Goal: Task Accomplishment & Management: Manage account settings

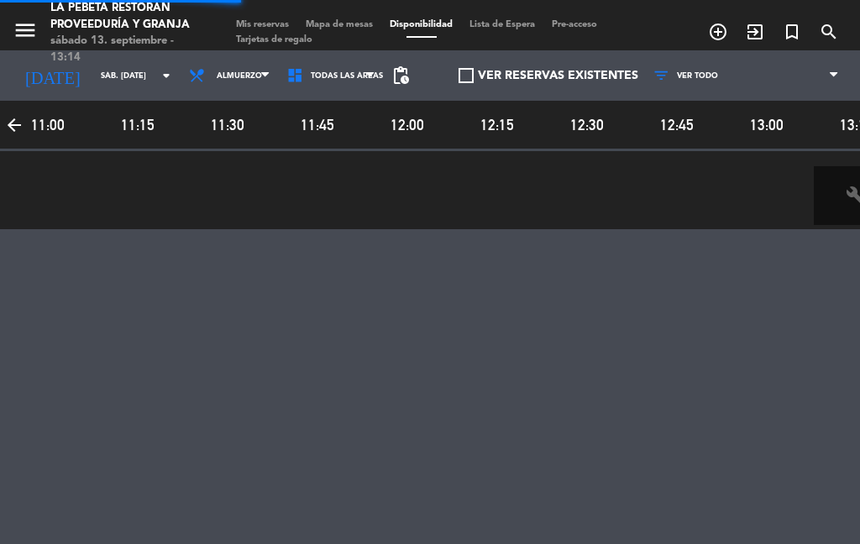
select select "es"
select select "lunch"
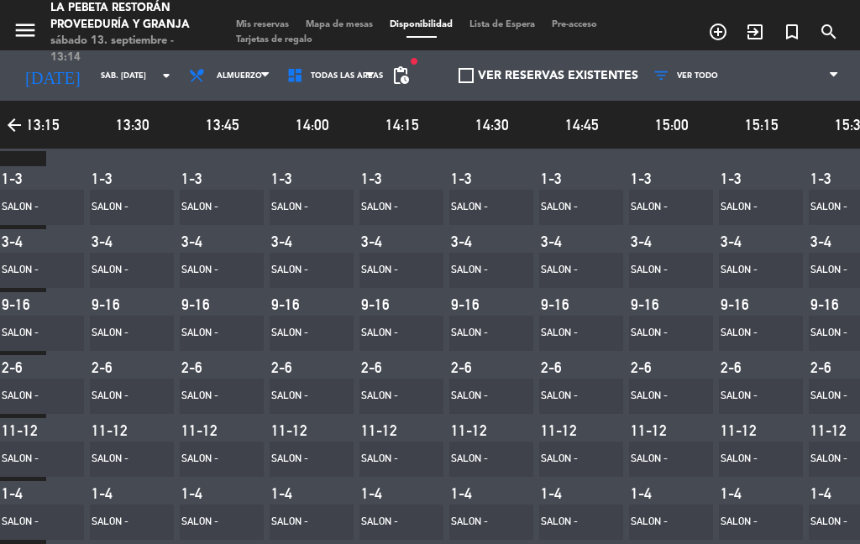
click at [8, 126] on icon "arrow_back" at bounding box center [14, 125] width 29 height 37
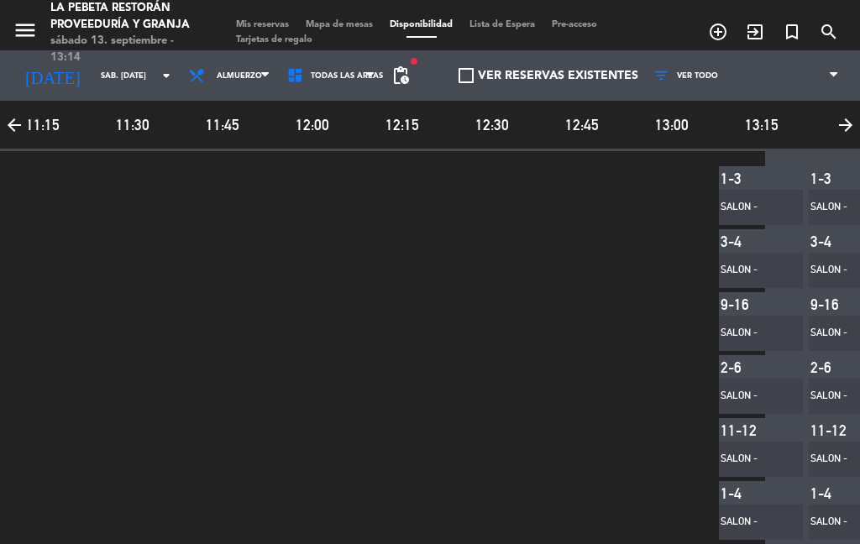
click at [264, 21] on span "Mis reservas" at bounding box center [263, 24] width 70 height 9
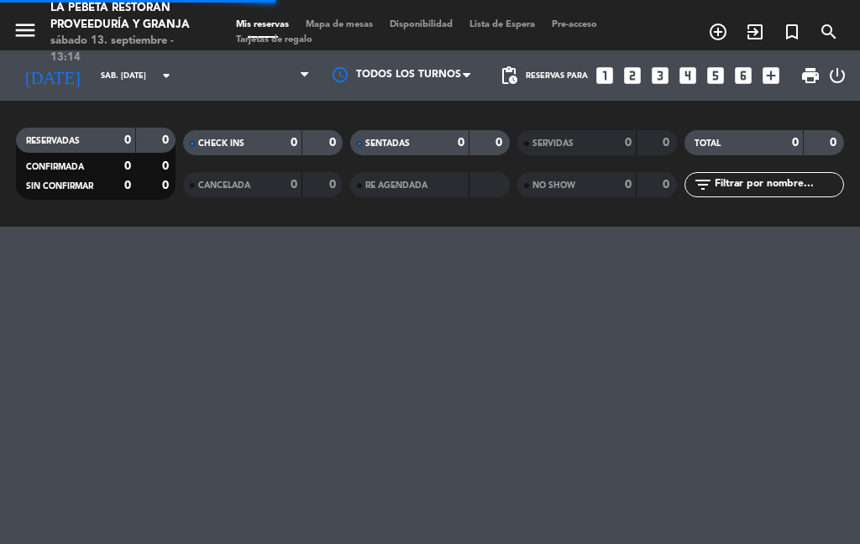
select select "lunch"
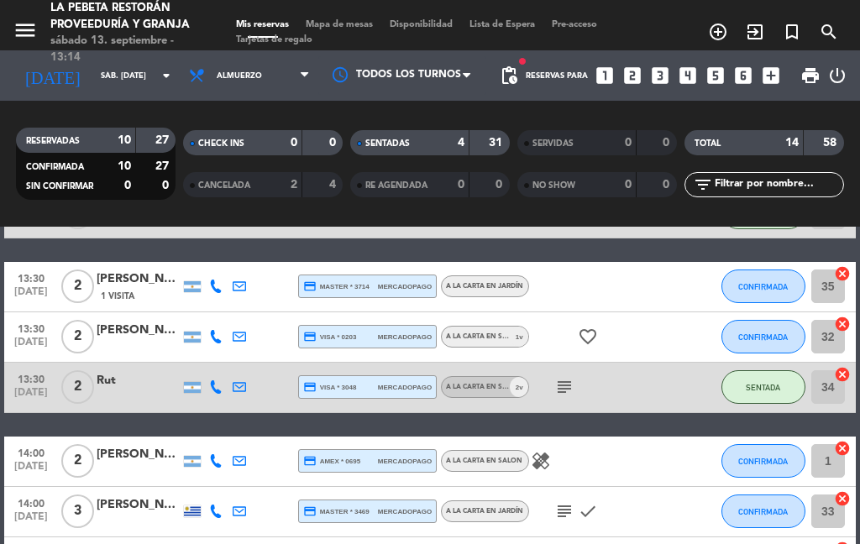
scroll to position [442, 0]
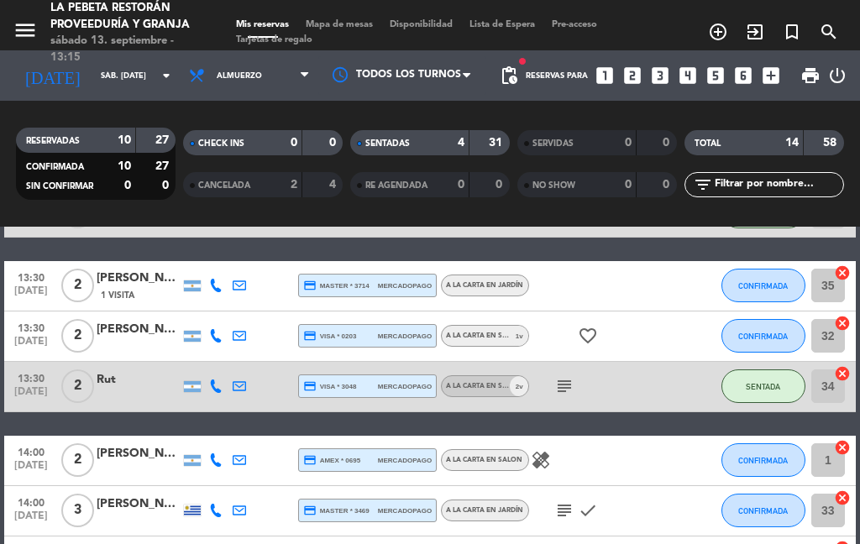
click at [505, 327] on div "A LA CARTA EN SALON 1 v" at bounding box center [485, 336] width 88 height 22
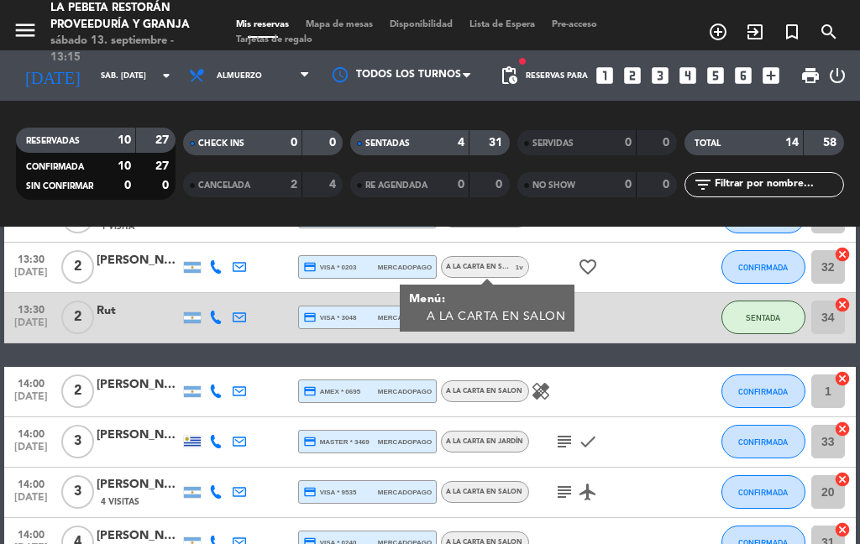
scroll to position [515, 0]
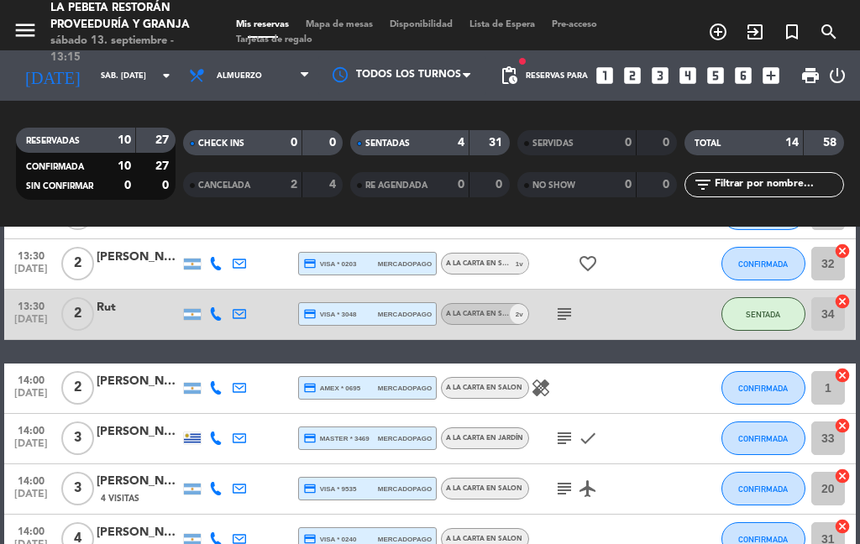
click at [544, 393] on icon "healing" at bounding box center [541, 388] width 20 height 20
click at [584, 439] on icon "check" at bounding box center [588, 438] width 20 height 20
click at [569, 448] on icon "subject" at bounding box center [564, 438] width 20 height 20
click at [563, 438] on icon "subject" at bounding box center [564, 438] width 20 height 20
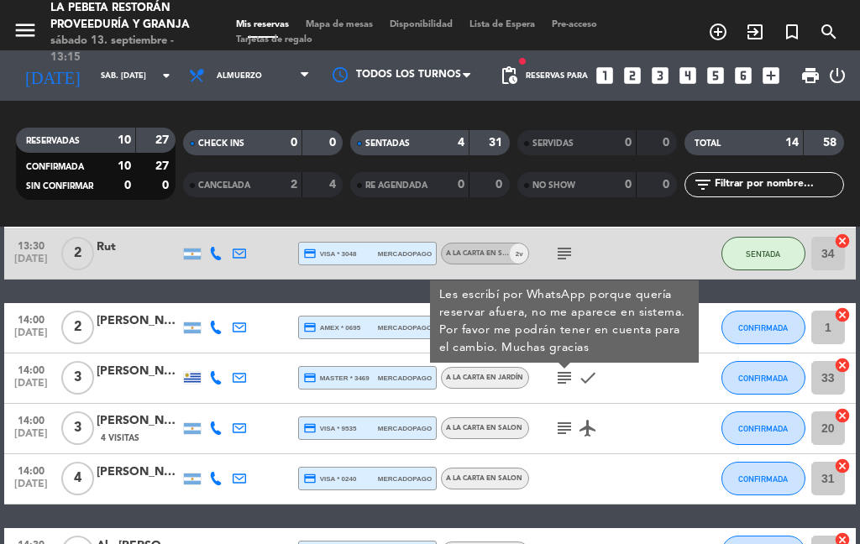
scroll to position [582, 0]
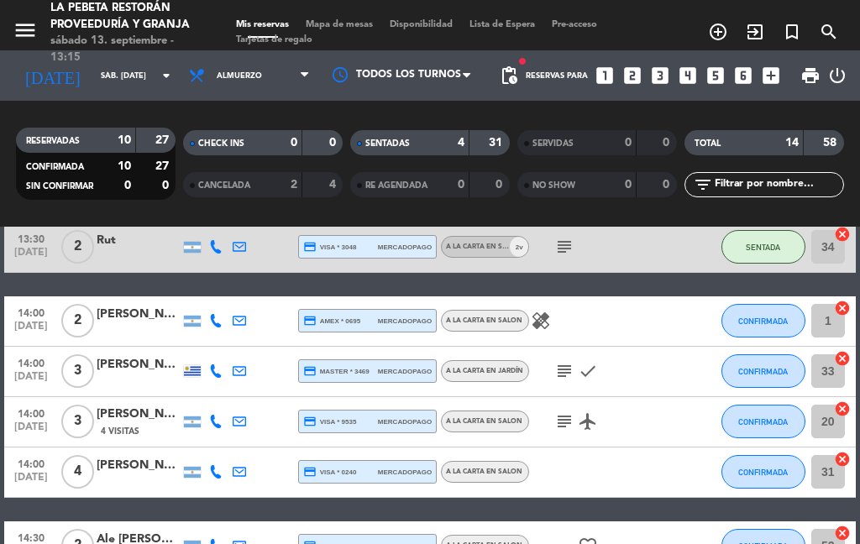
click at [569, 422] on icon "subject" at bounding box center [564, 421] width 20 height 20
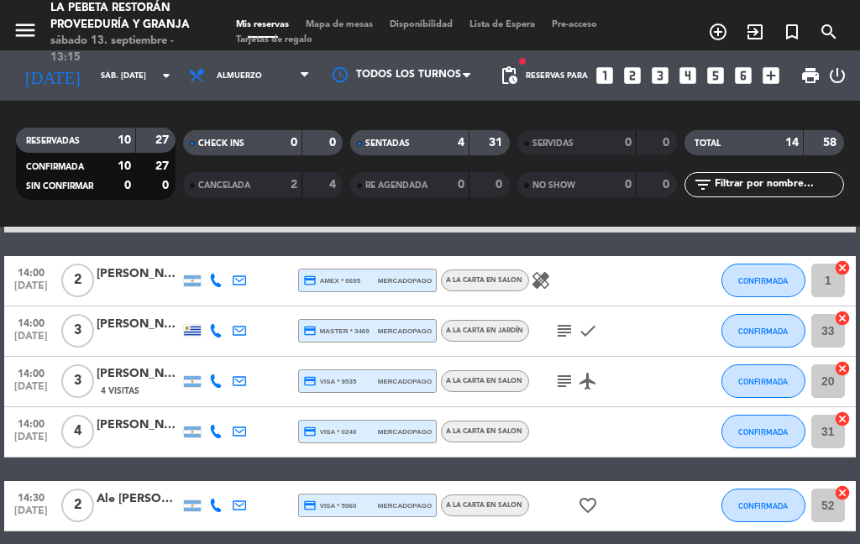
scroll to position [624, 0]
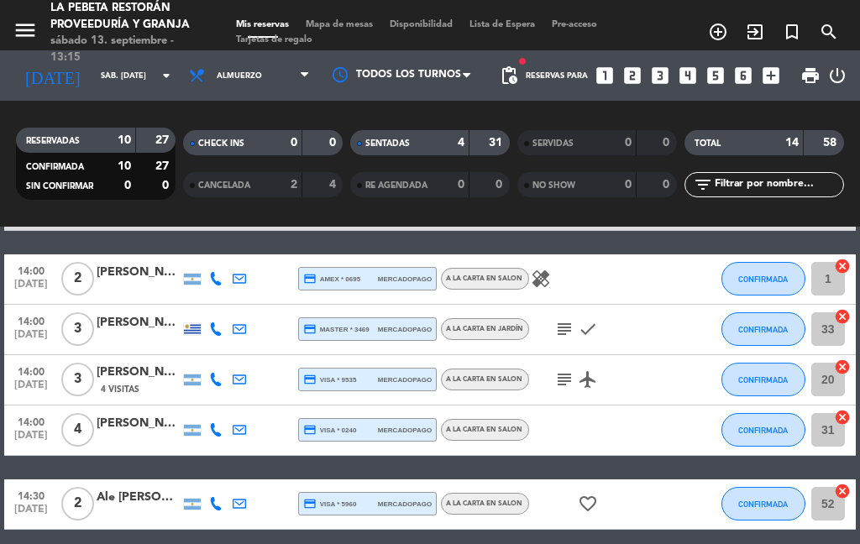
click at [609, 383] on div "subject airplanemode_active" at bounding box center [599, 380] width 141 height 50
click at [594, 379] on icon "airplanemode_active" at bounding box center [588, 379] width 20 height 20
click at [543, 385] on div "subject airplanemode_active" at bounding box center [599, 380] width 141 height 50
click at [559, 389] on icon "subject" at bounding box center [564, 379] width 20 height 20
click at [560, 387] on icon "subject" at bounding box center [564, 379] width 20 height 20
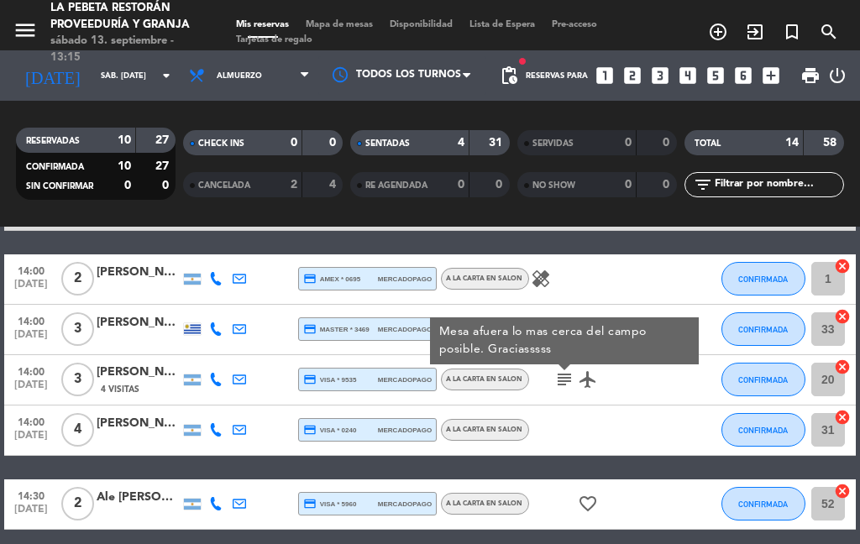
click at [815, 377] on input "20" at bounding box center [828, 380] width 34 height 34
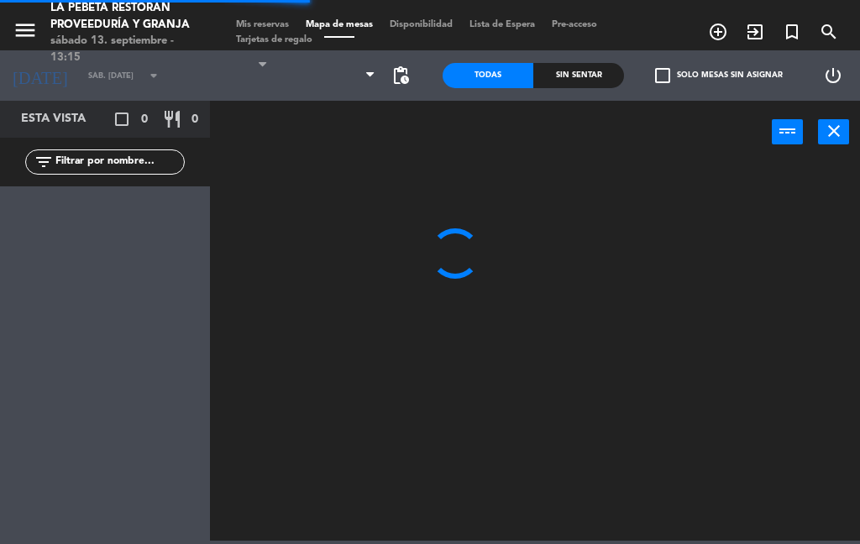
select select "lunch"
select select
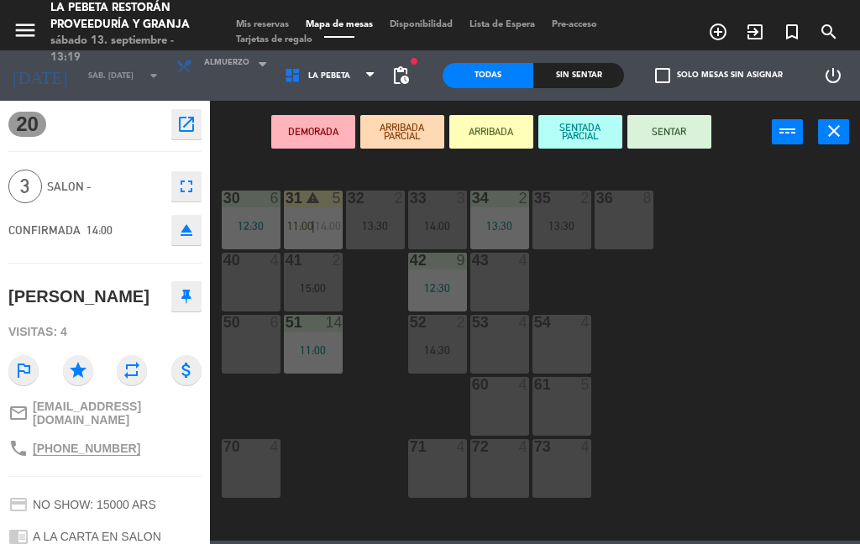
click at [834, 133] on icon "close" at bounding box center [834, 131] width 20 height 20
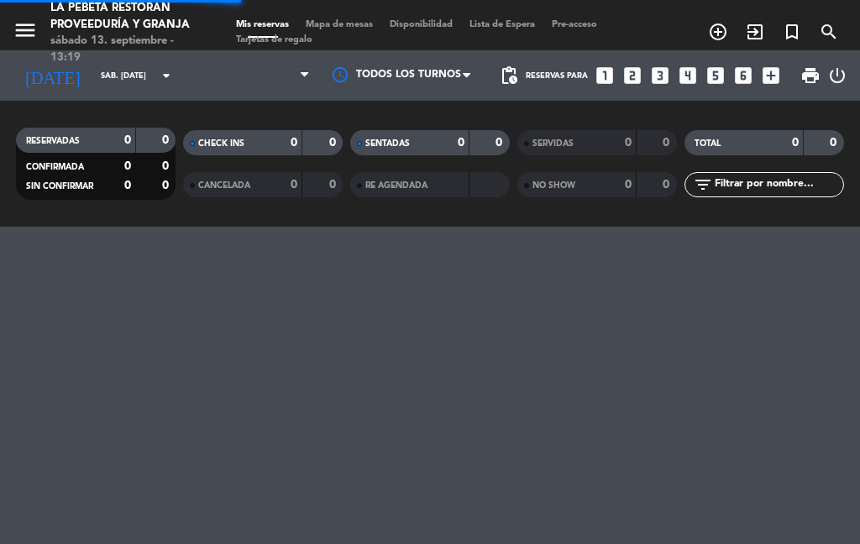
select select "lunch"
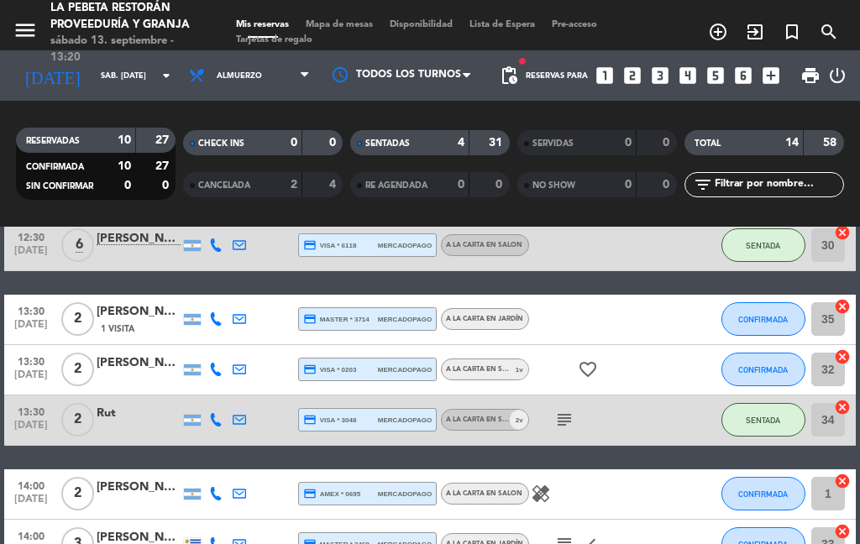
scroll to position [410, 0]
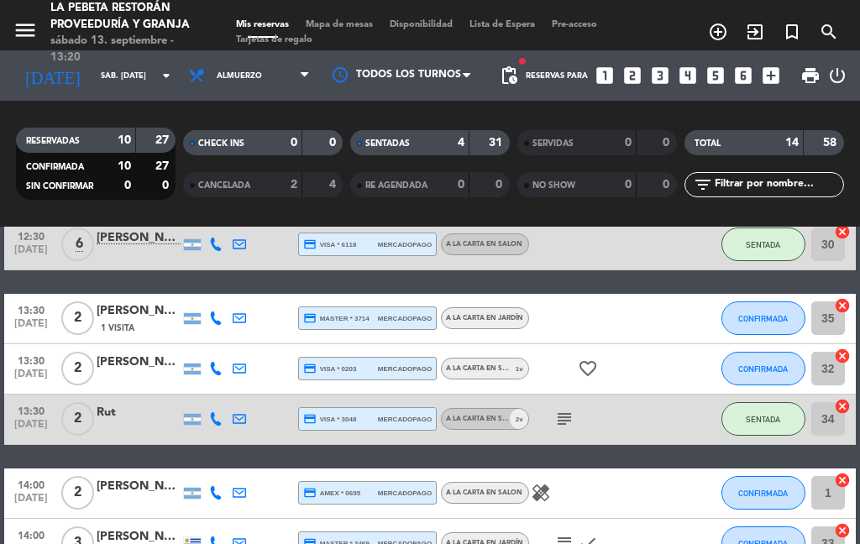
click at [793, 319] on button "CONFIRMADA" at bounding box center [763, 318] width 84 height 34
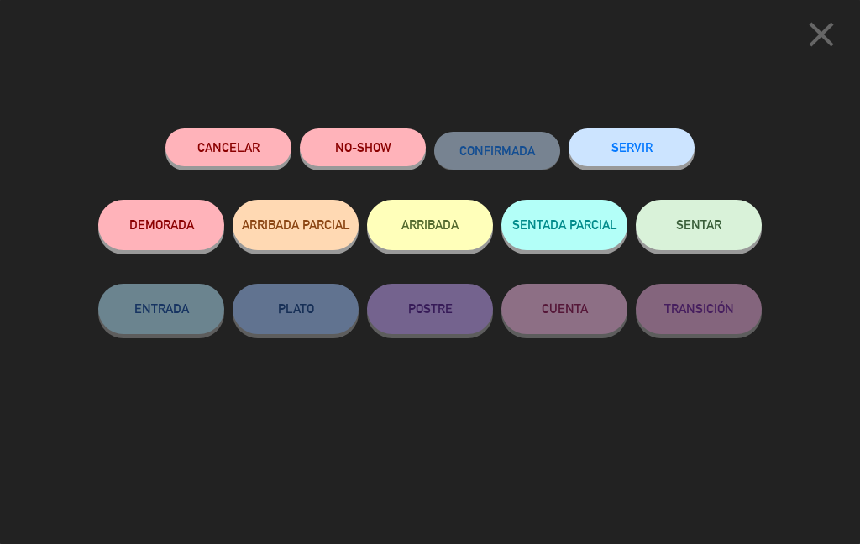
click at [744, 225] on button "SENTAR" at bounding box center [699, 225] width 126 height 50
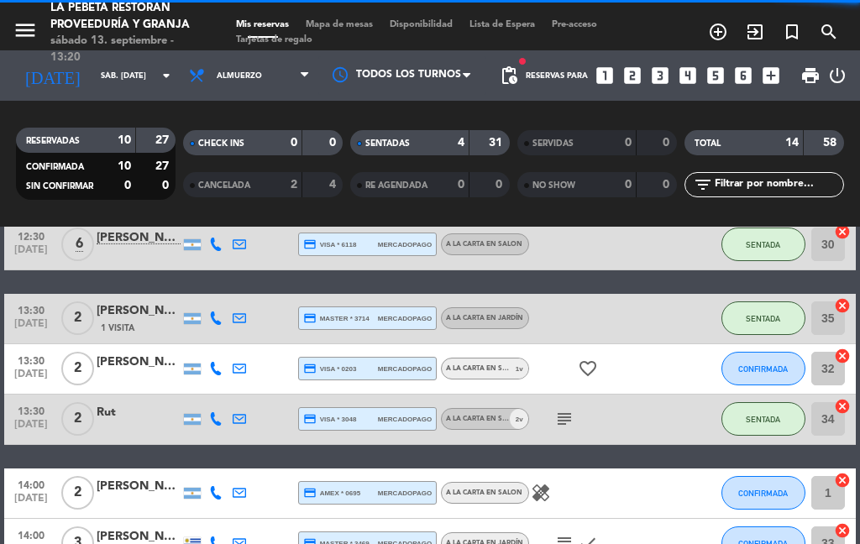
select select "lunch"
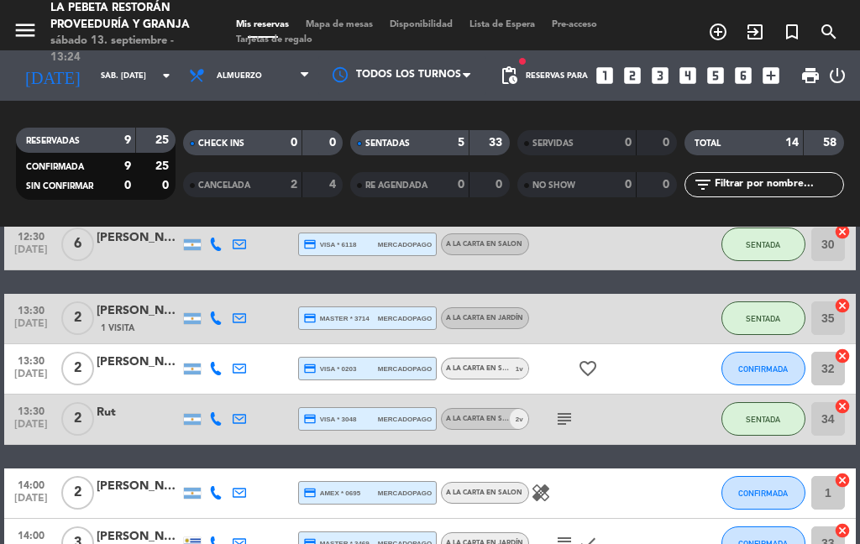
select select "lunch"
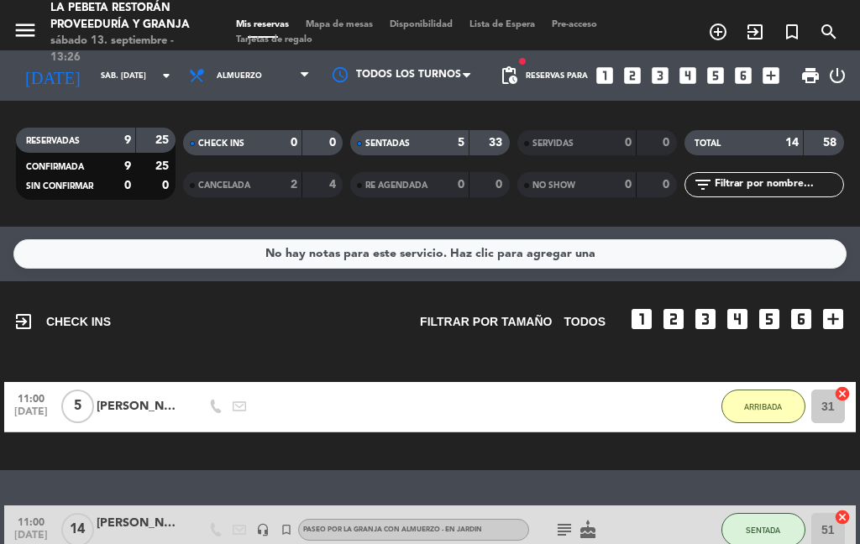
scroll to position [0, 0]
click at [744, 402] on span "ARRIBADA" at bounding box center [763, 406] width 38 height 9
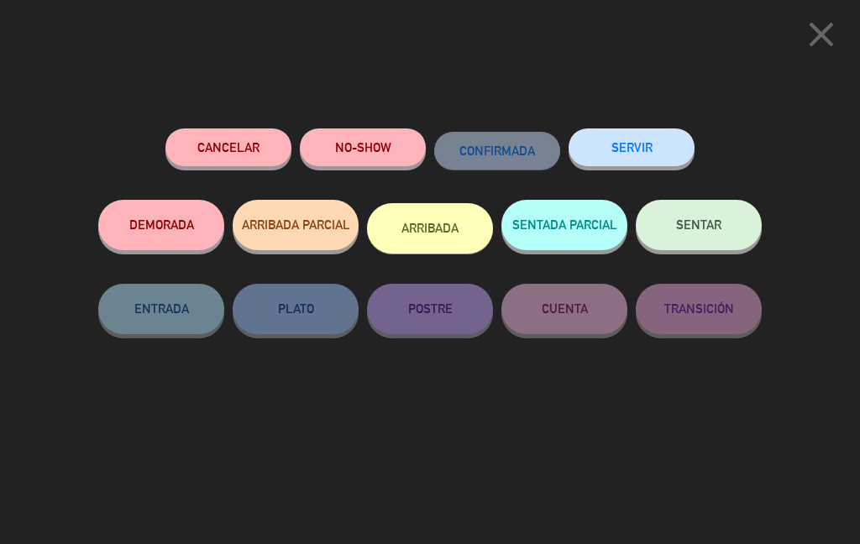
click at [698, 242] on button "SENTAR" at bounding box center [699, 225] width 126 height 50
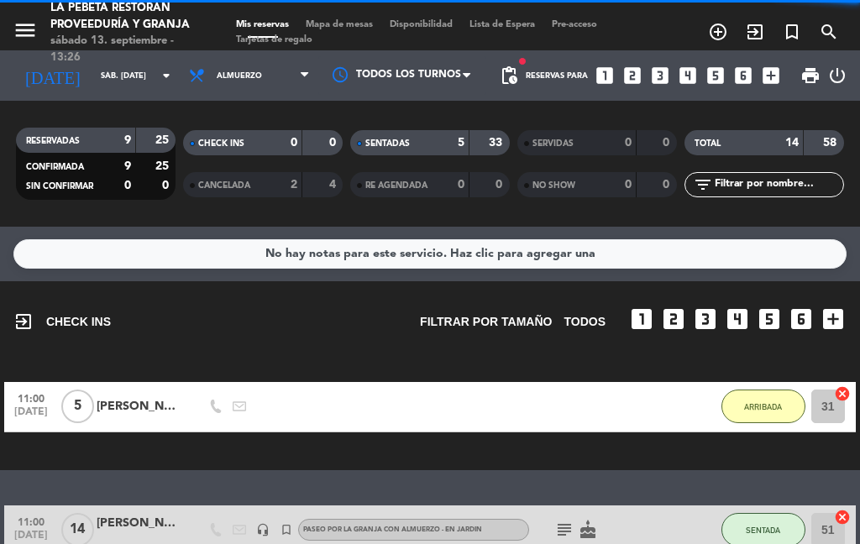
select select "lunch"
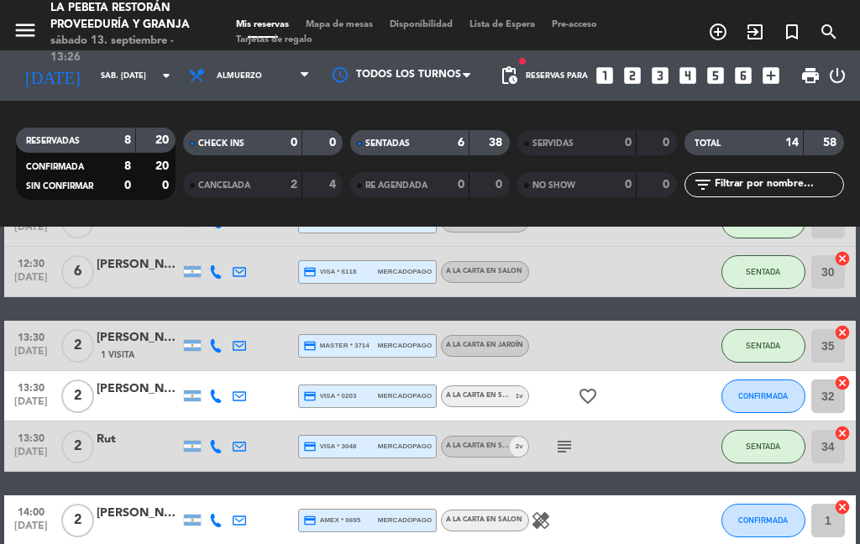
scroll to position [284, 0]
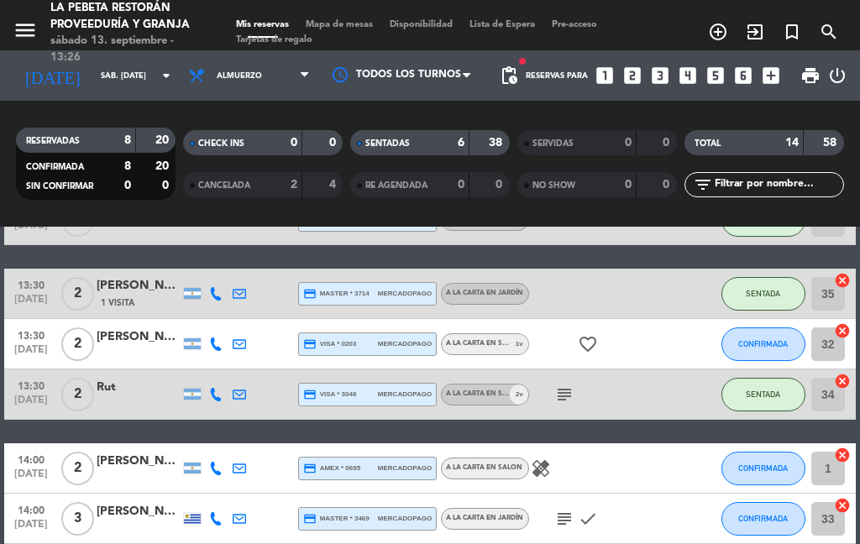
click at [591, 336] on icon "favorite_border" at bounding box center [588, 344] width 20 height 20
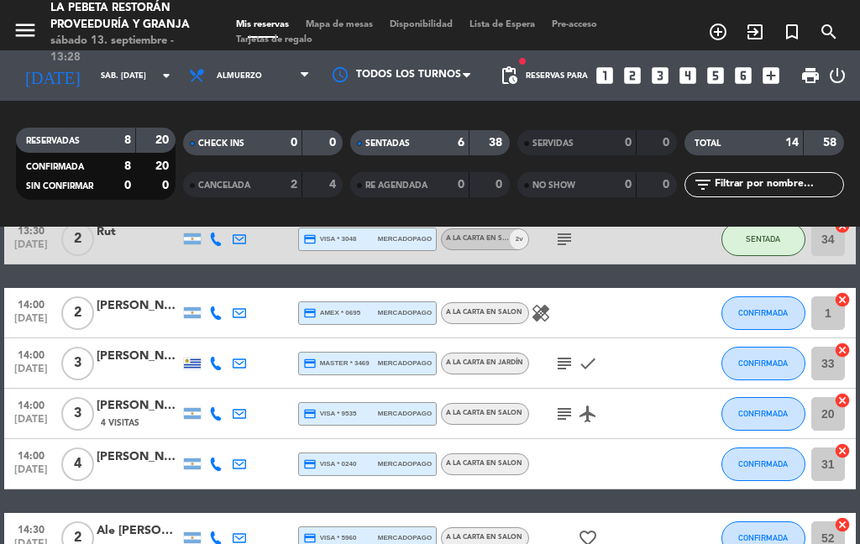
scroll to position [442, 0]
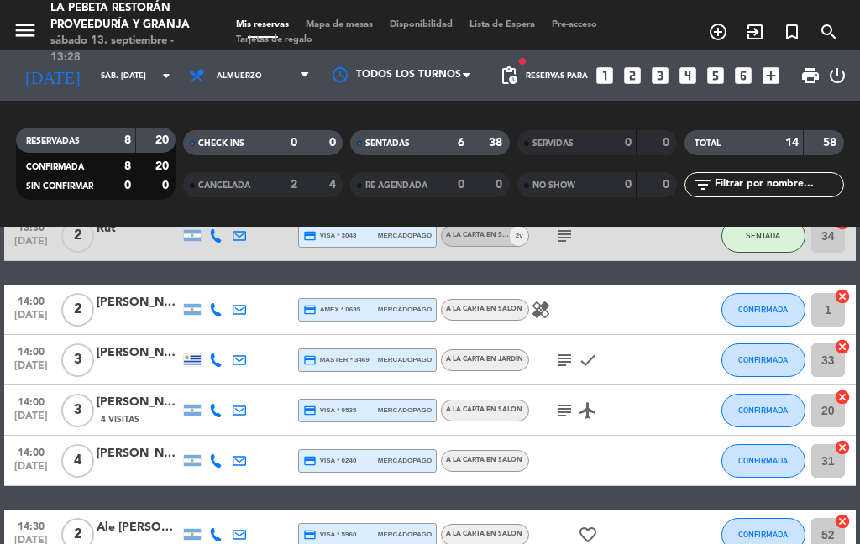
click at [773, 450] on button "CONFIRMADA" at bounding box center [763, 461] width 84 height 34
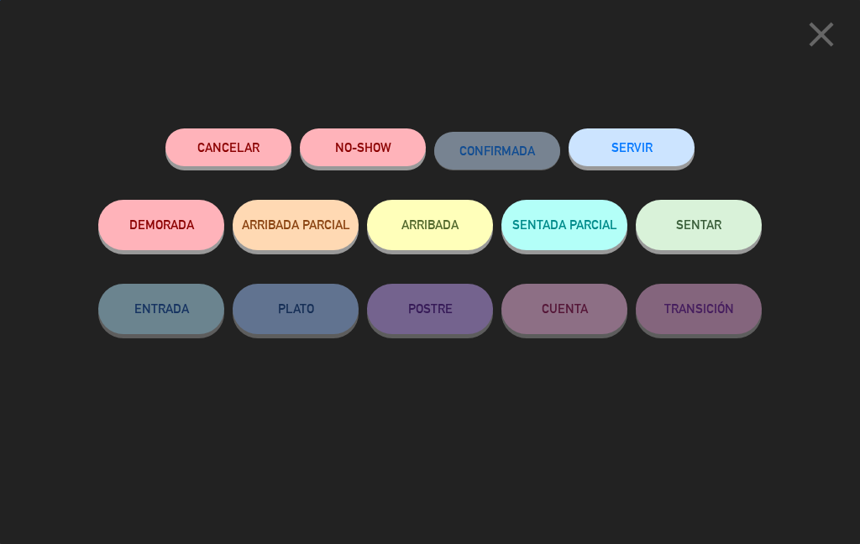
click at [746, 223] on button "SENTAR" at bounding box center [699, 225] width 126 height 50
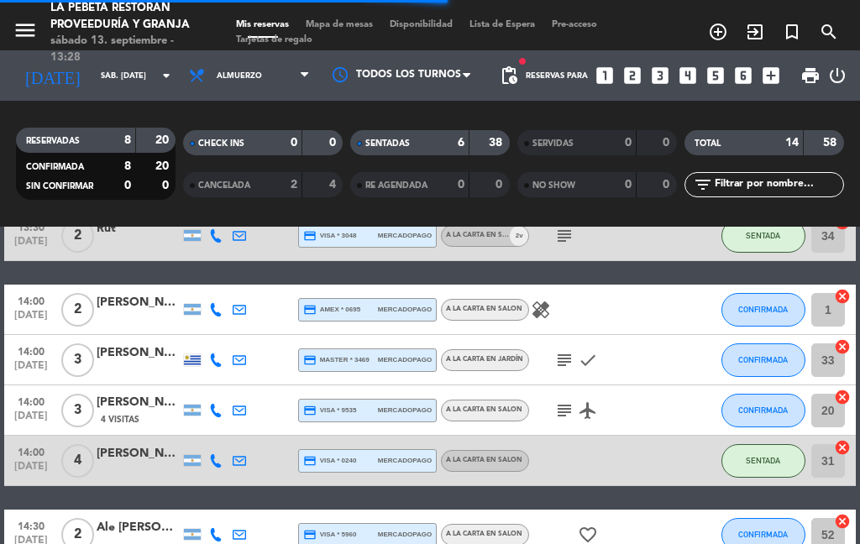
select select "lunch"
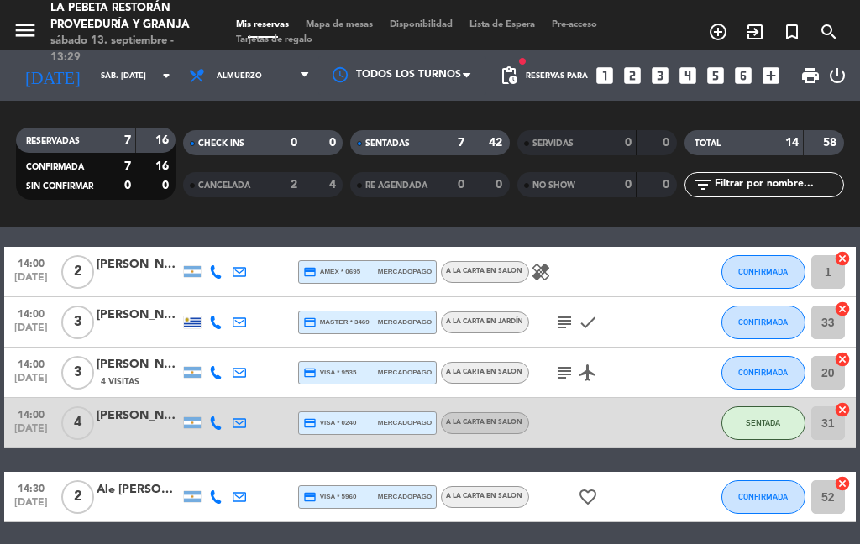
select select "lunch"
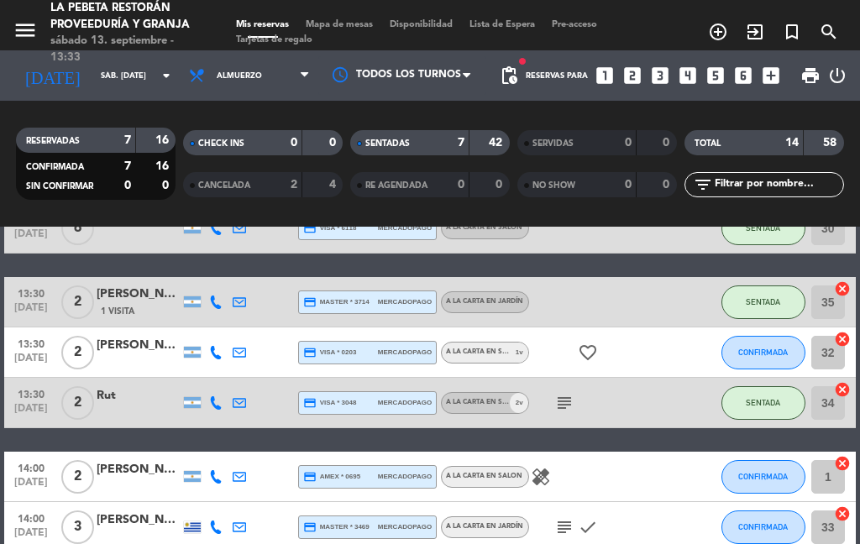
scroll to position [278, 0]
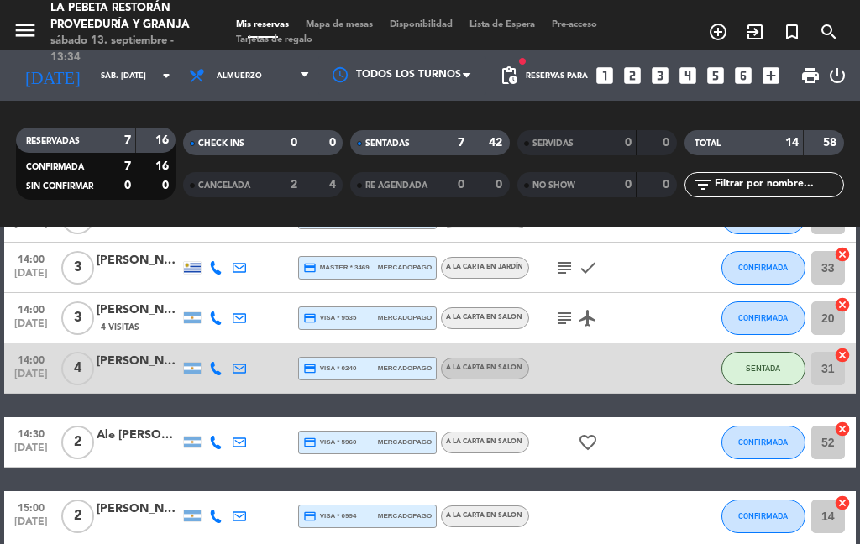
select select "lunch"
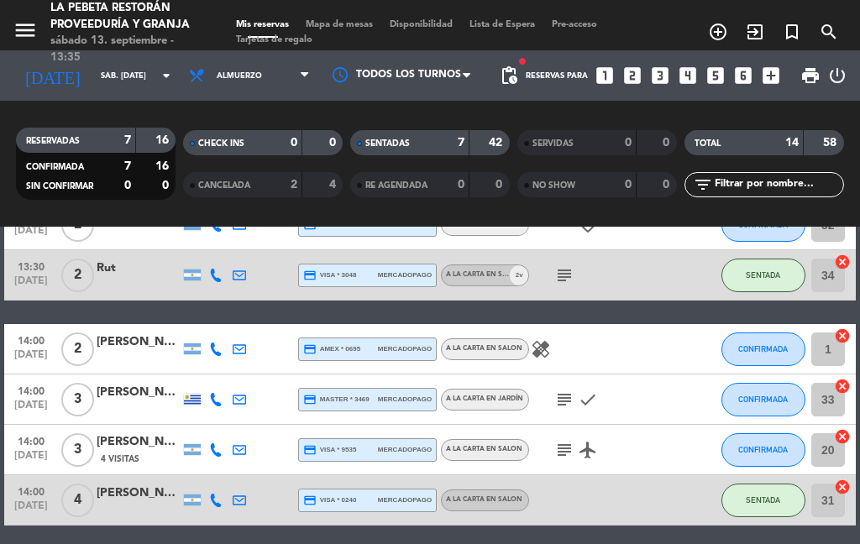
scroll to position [384, 0]
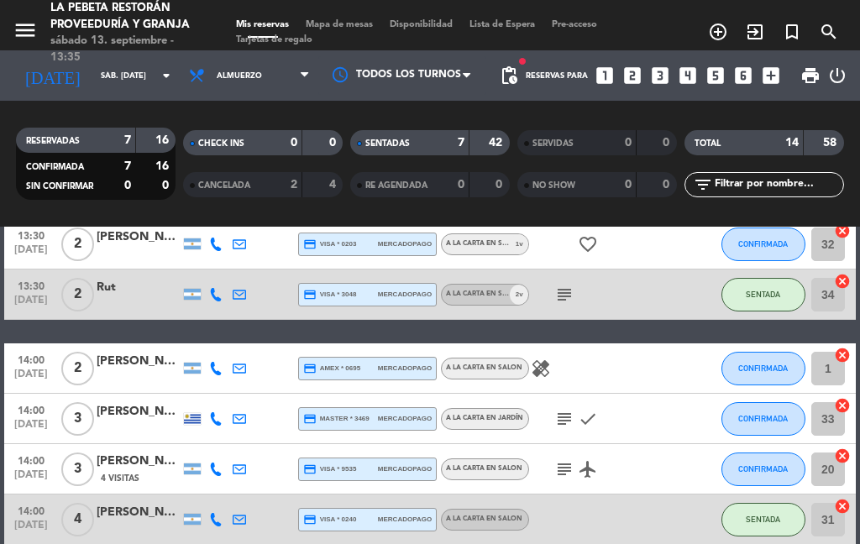
click at [549, 359] on icon "healing" at bounding box center [541, 369] width 20 height 20
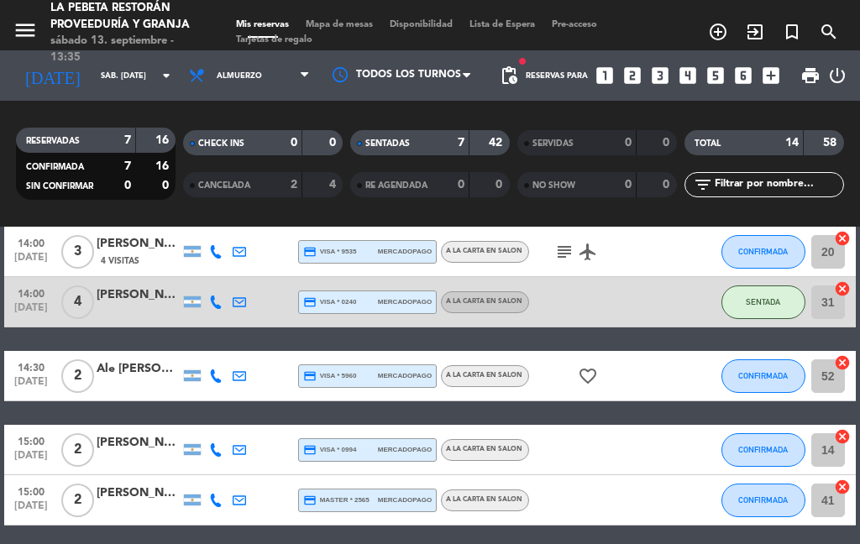
scroll to position [599, 0]
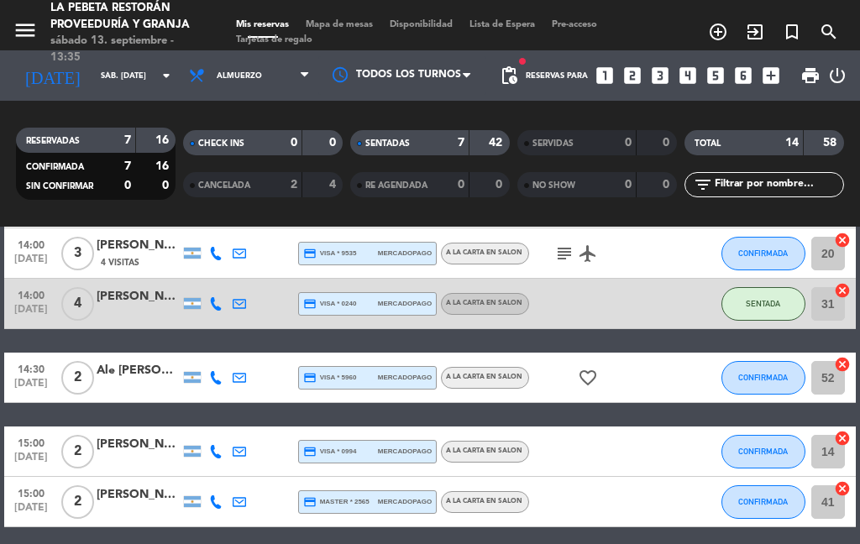
click at [597, 380] on icon "favorite_border" at bounding box center [588, 378] width 20 height 20
click at [594, 386] on icon "favorite_border" at bounding box center [588, 378] width 20 height 20
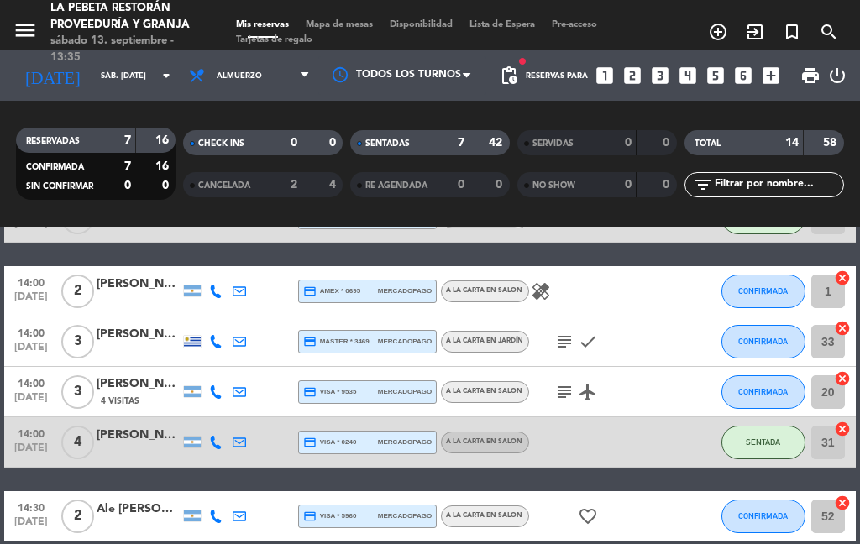
scroll to position [448, 0]
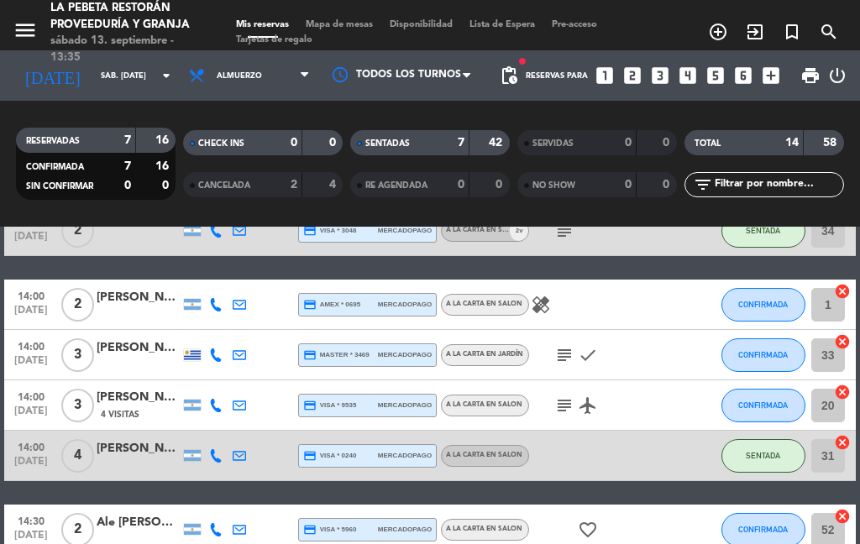
click at [584, 395] on icon "airplanemode_active" at bounding box center [588, 405] width 20 height 20
click at [562, 356] on icon "subject" at bounding box center [564, 355] width 20 height 20
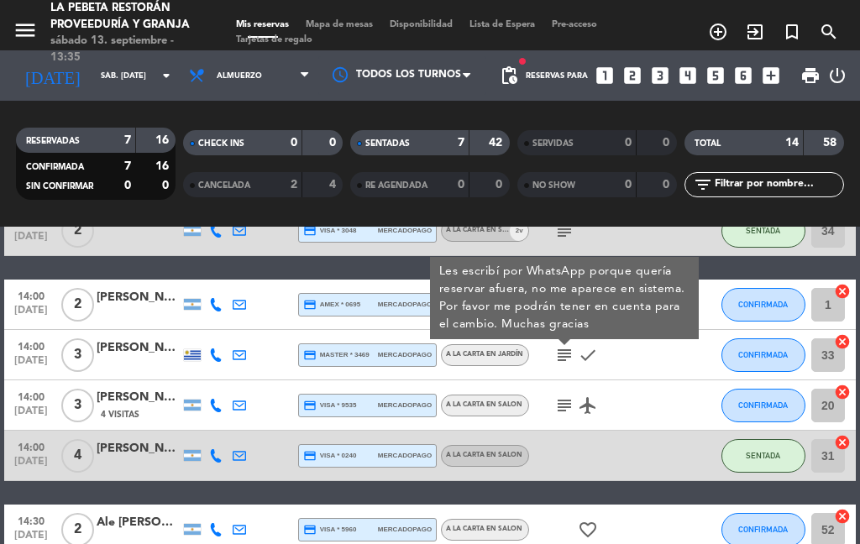
click at [583, 396] on icon "airplanemode_active" at bounding box center [588, 405] width 20 height 20
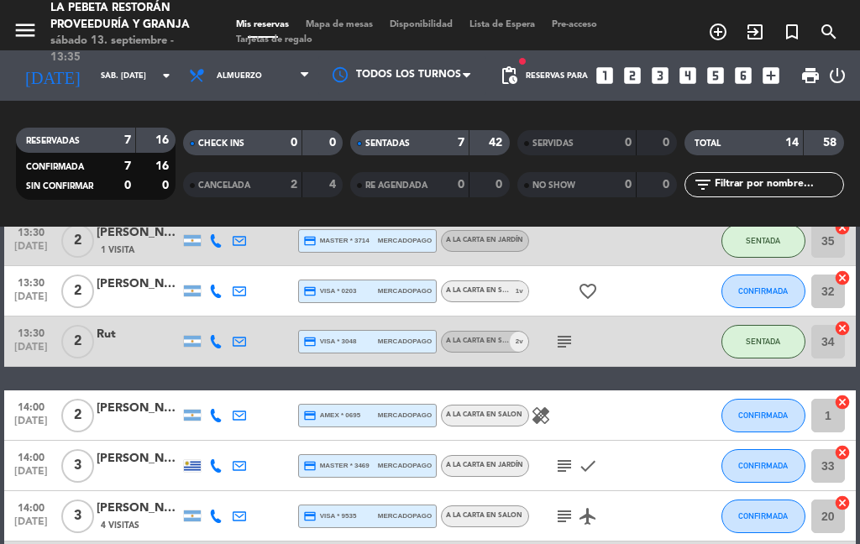
scroll to position [325, 0]
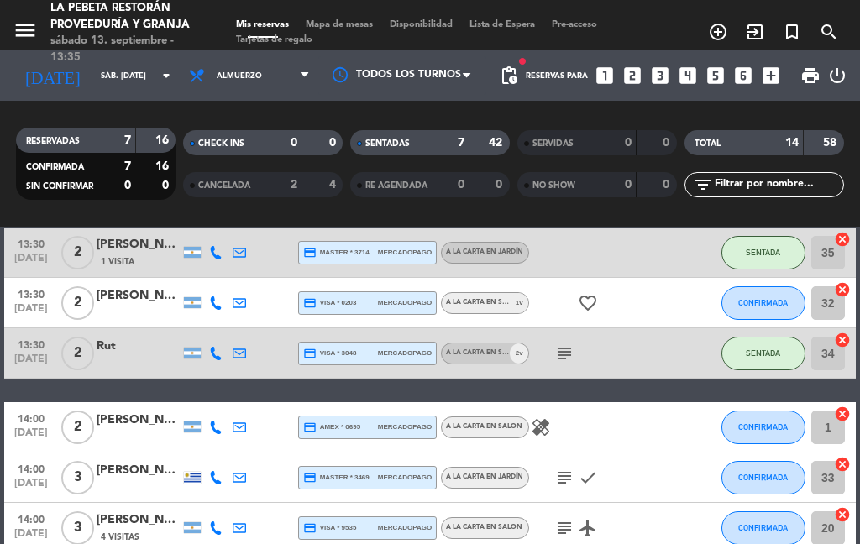
click at [544, 418] on icon "healing" at bounding box center [541, 427] width 20 height 20
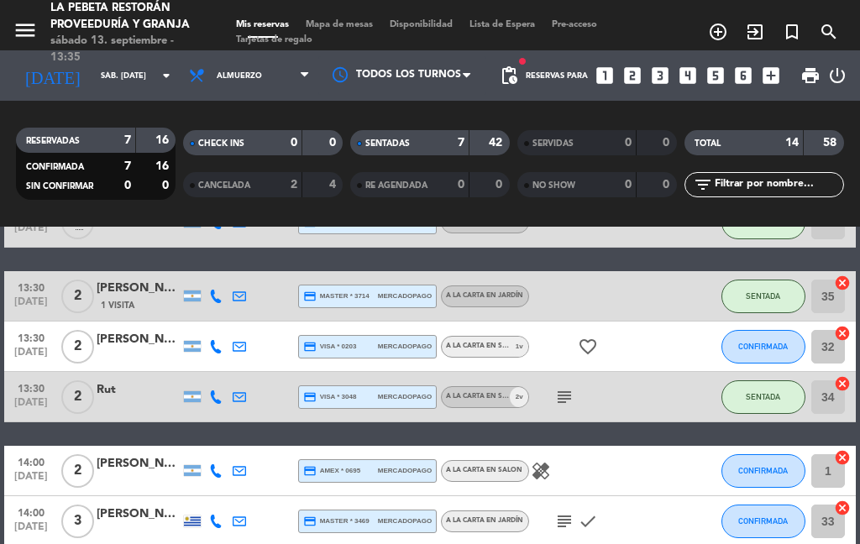
scroll to position [259, 0]
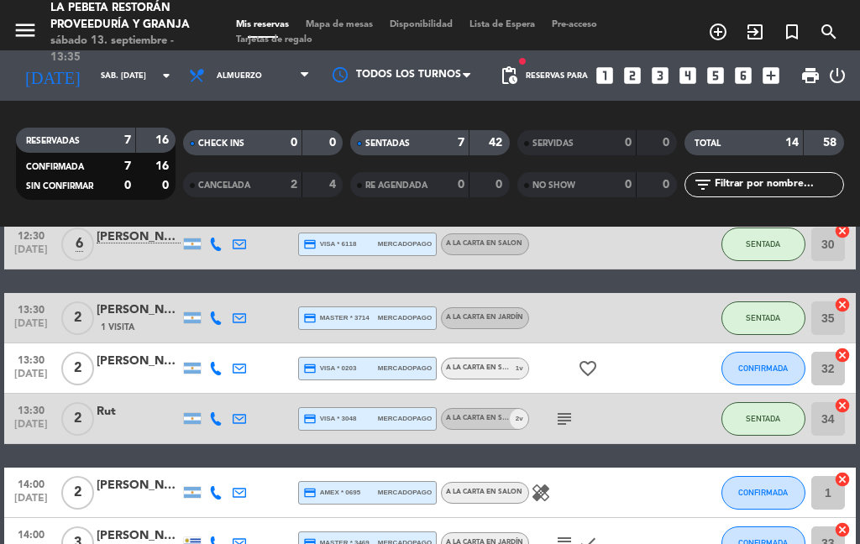
click at [578, 378] on icon "favorite_border" at bounding box center [588, 369] width 20 height 20
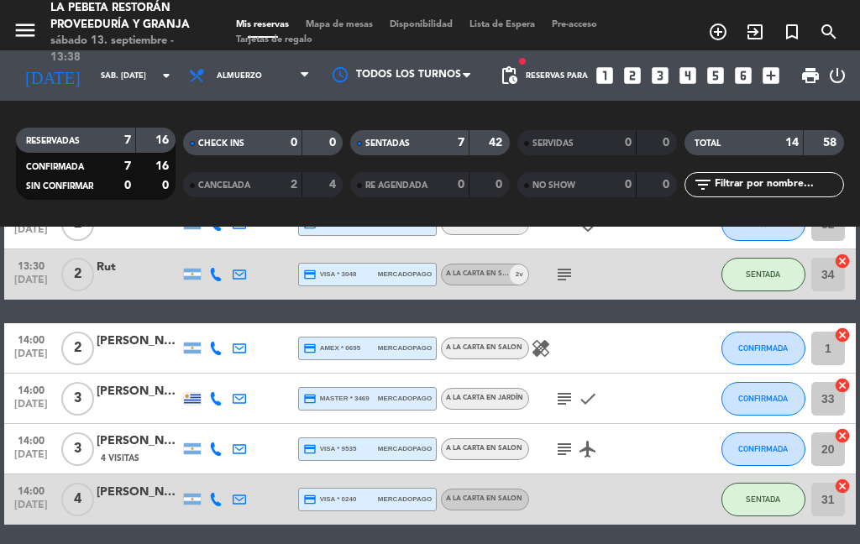
scroll to position [357, 0]
